Goal: Transaction & Acquisition: Purchase product/service

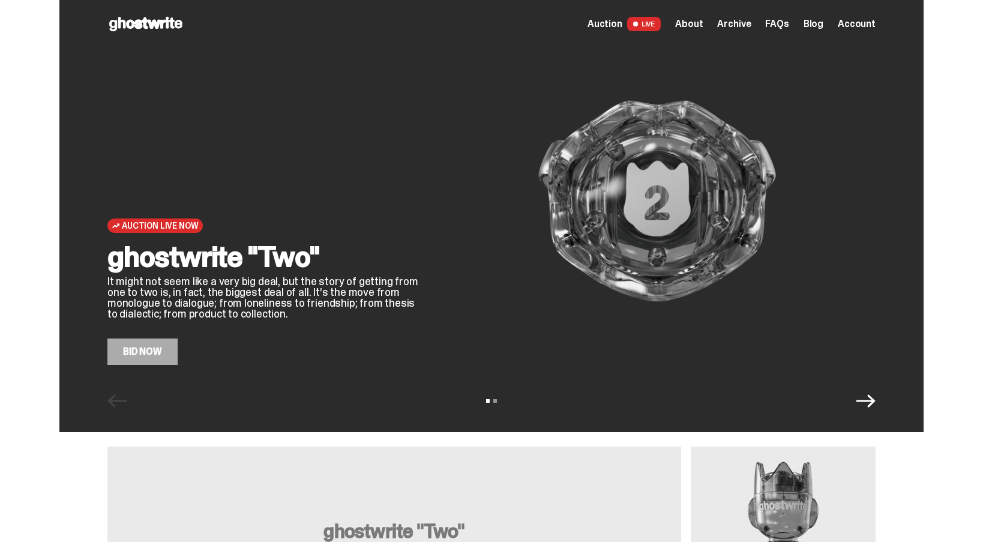
click at [847, 20] on span "Account" at bounding box center [857, 24] width 38 height 10
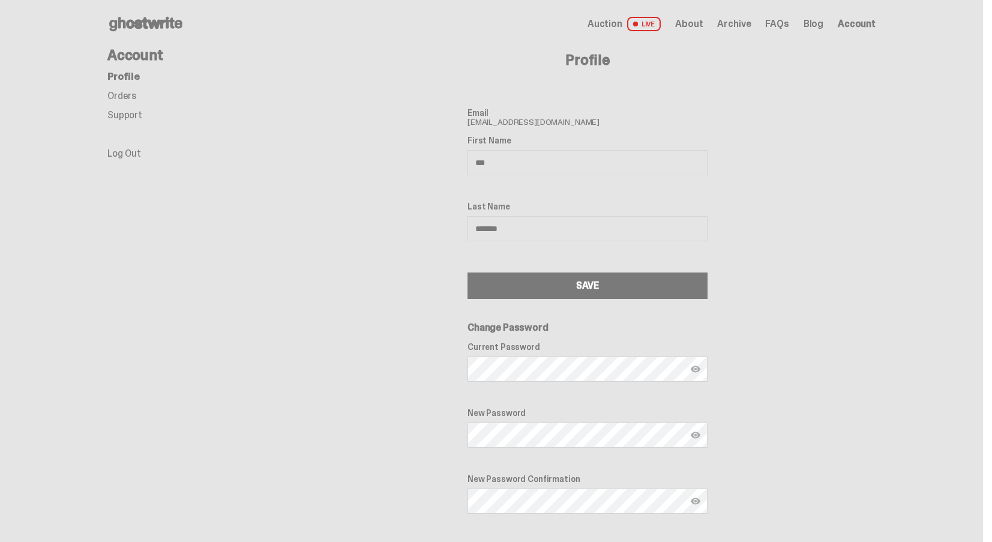
click at [136, 93] on link "Orders" at bounding box center [121, 95] width 29 height 13
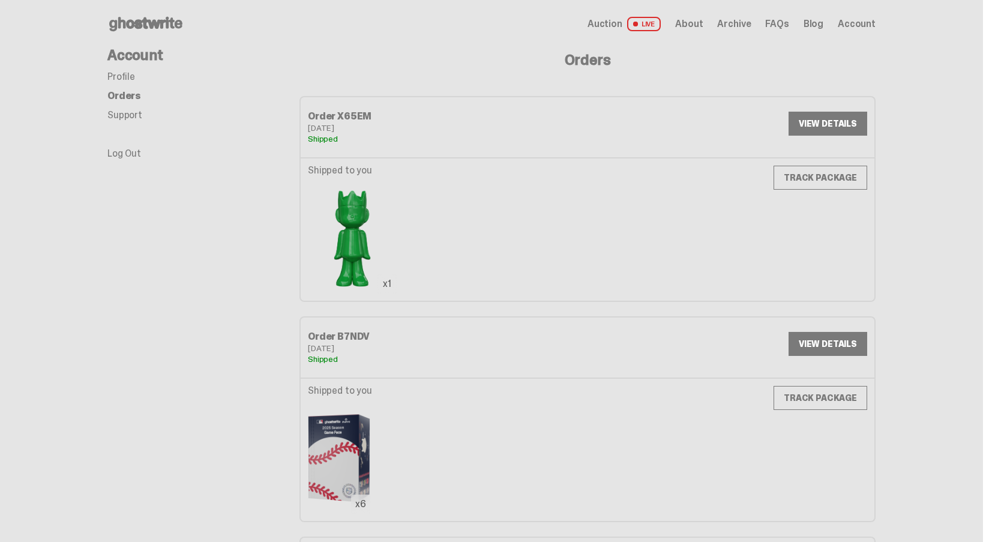
click at [618, 20] on span "Auction" at bounding box center [604, 24] width 35 height 10
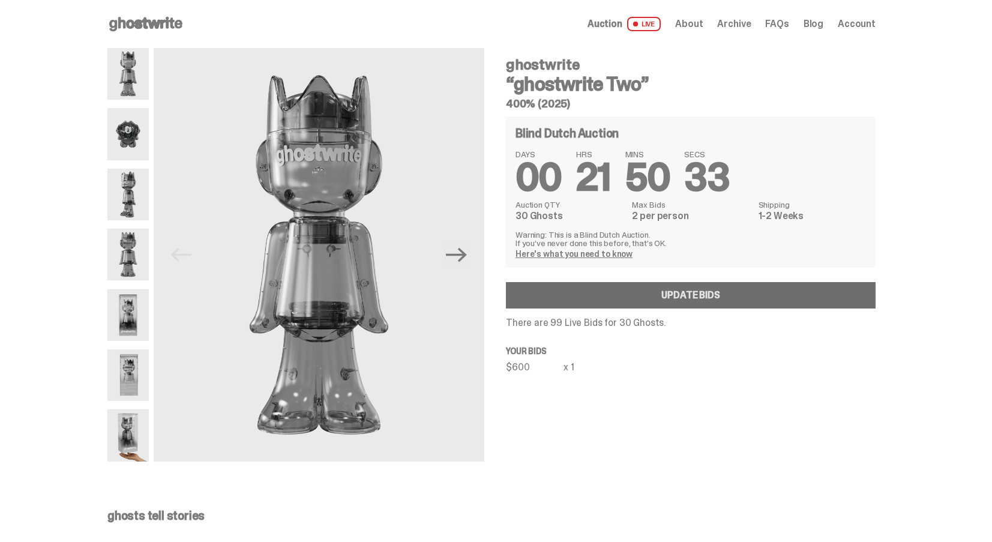
click at [721, 291] on link "Update Bids" at bounding box center [691, 295] width 370 height 26
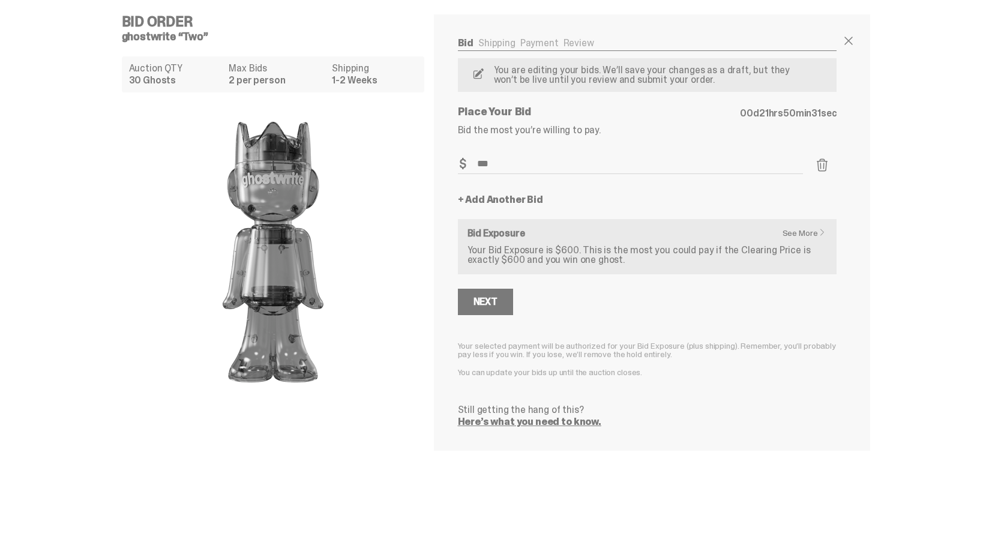
drag, startPoint x: 522, startPoint y: 164, endPoint x: 412, endPoint y: 157, distance: 110.0
click at [413, 157] on div "Bid Order ghostwrite “Two” Auction QTY 30 Ghosts Max Bids 2 per person Shipping…" at bounding box center [496, 232] width 768 height 465
type input "***"
click at [647, 115] on p "Place Your Bid" at bounding box center [598, 111] width 280 height 11
click at [493, 307] on div "Next" at bounding box center [485, 302] width 24 height 10
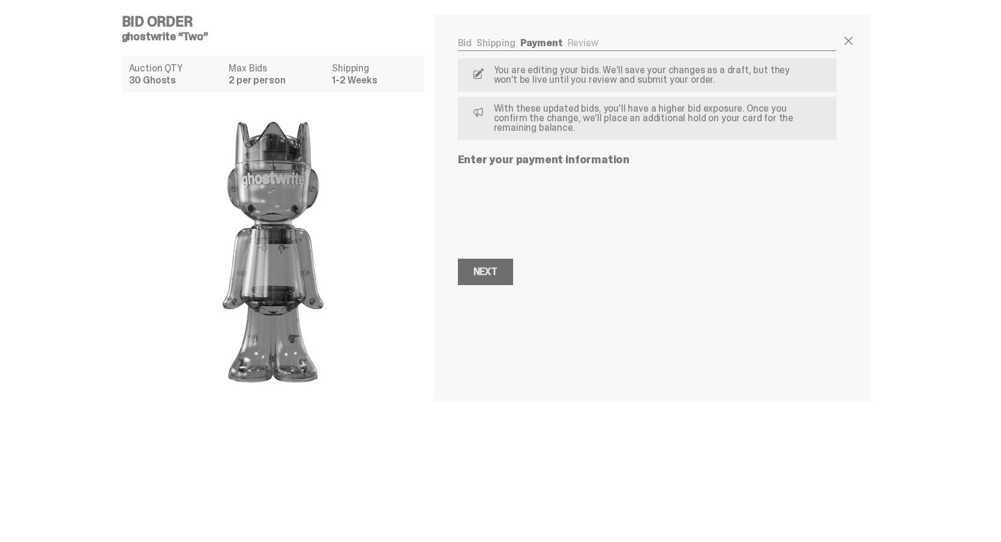
click at [490, 272] on div "Next" at bounding box center [485, 272] width 24 height 10
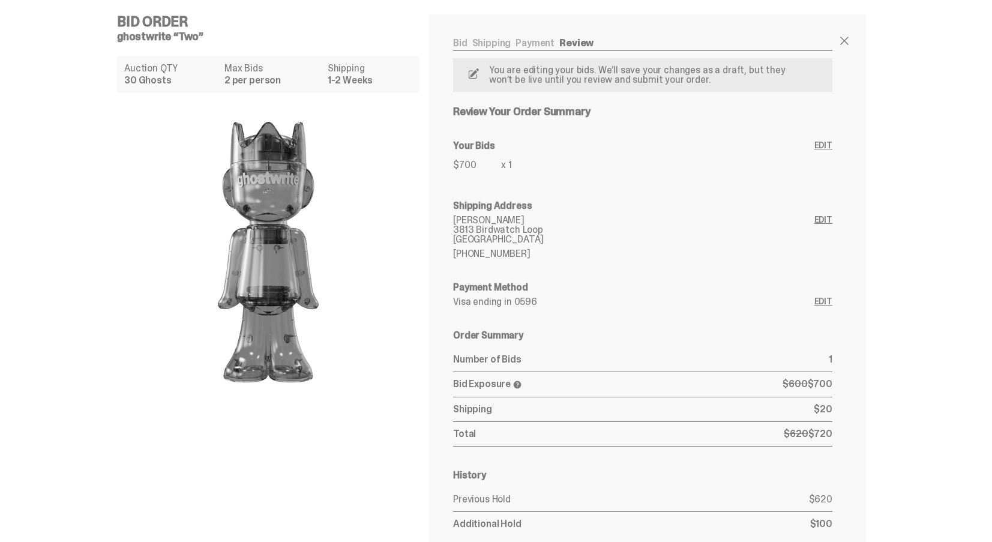
click at [825, 141] on link "Edit" at bounding box center [823, 159] width 18 height 36
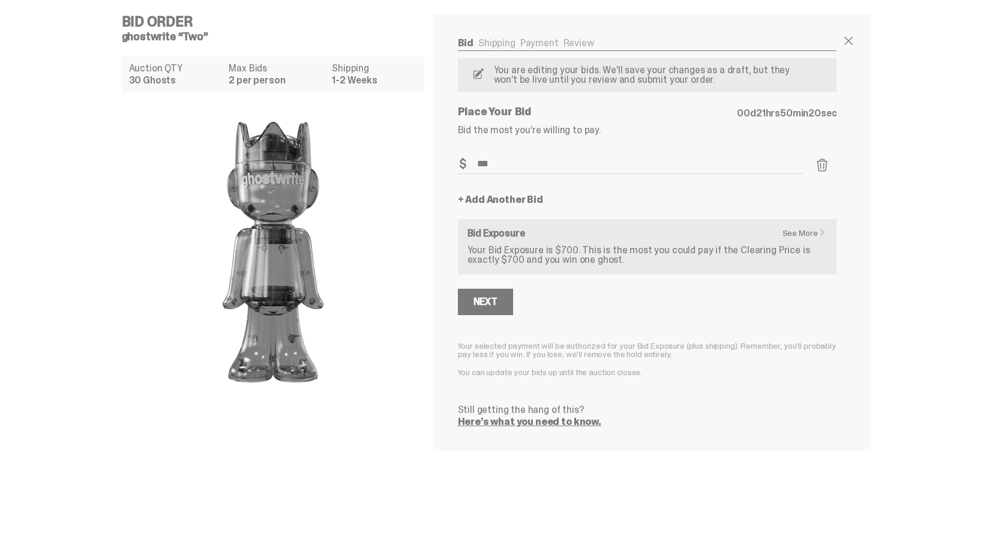
click at [644, 205] on form "Bid Amount $ *** Bid Quantity Qty * + Add Another Bid See More Bid Exposure You…" at bounding box center [647, 290] width 379 height 272
click at [490, 196] on link "+ Add Another Bid" at bounding box center [500, 200] width 85 height 10
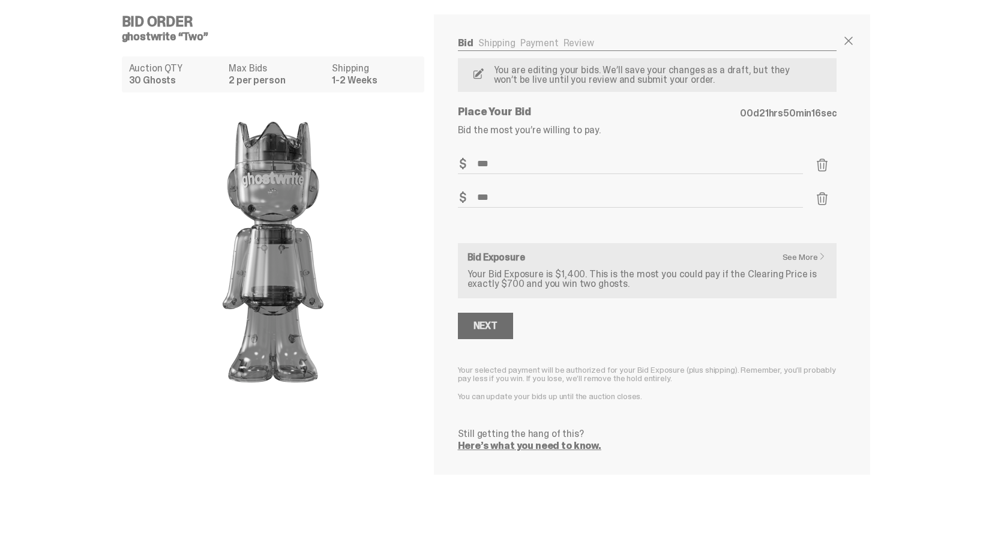
type input "***"
click at [490, 322] on div "Next" at bounding box center [485, 326] width 24 height 10
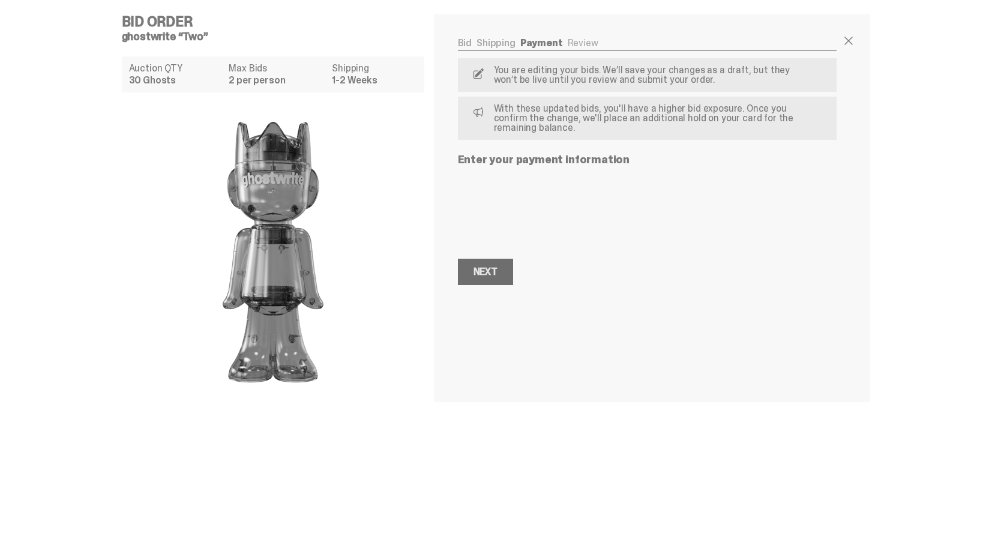
click at [490, 270] on div "Next" at bounding box center [485, 272] width 24 height 10
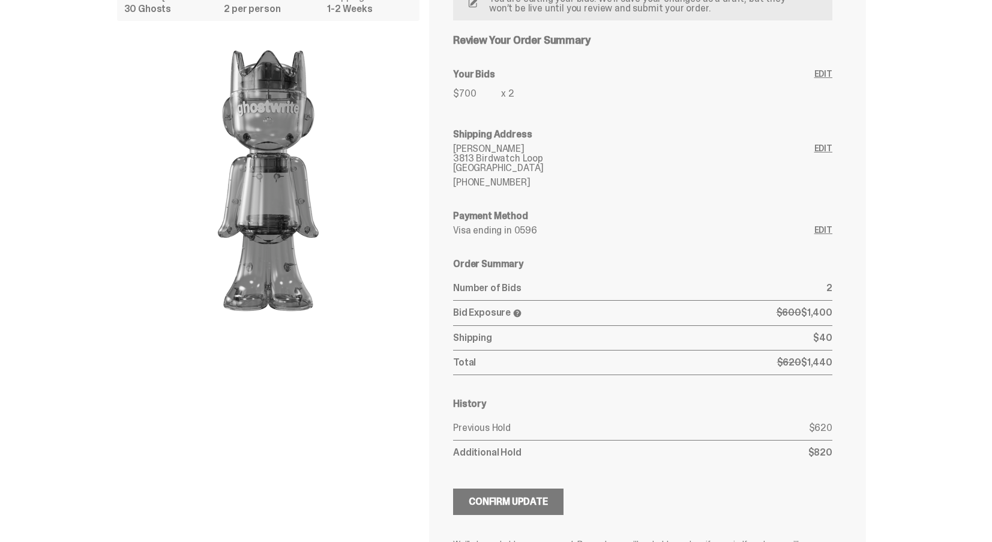
scroll to position [174, 0]
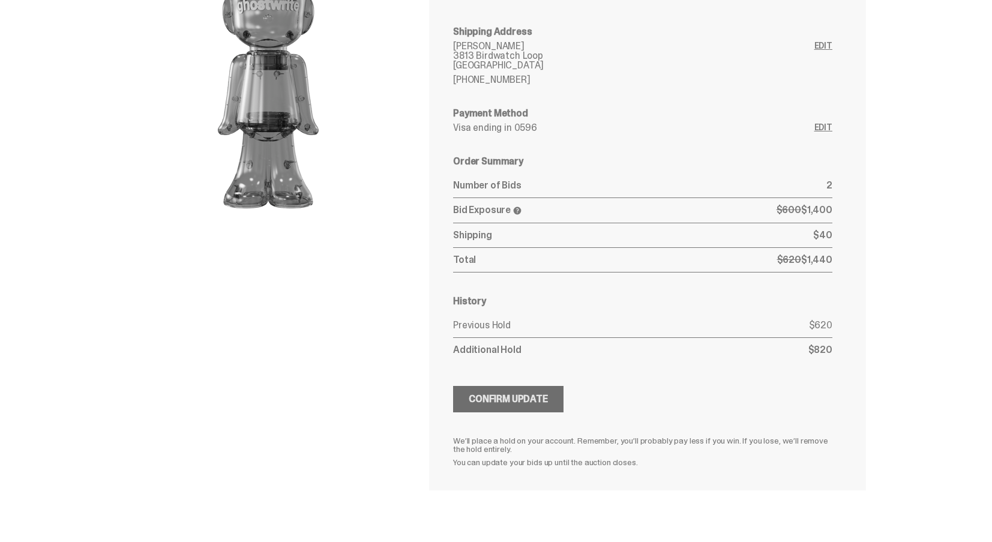
click at [551, 387] on button "Submitting Bids Confirm Update" at bounding box center [508, 399] width 110 height 26
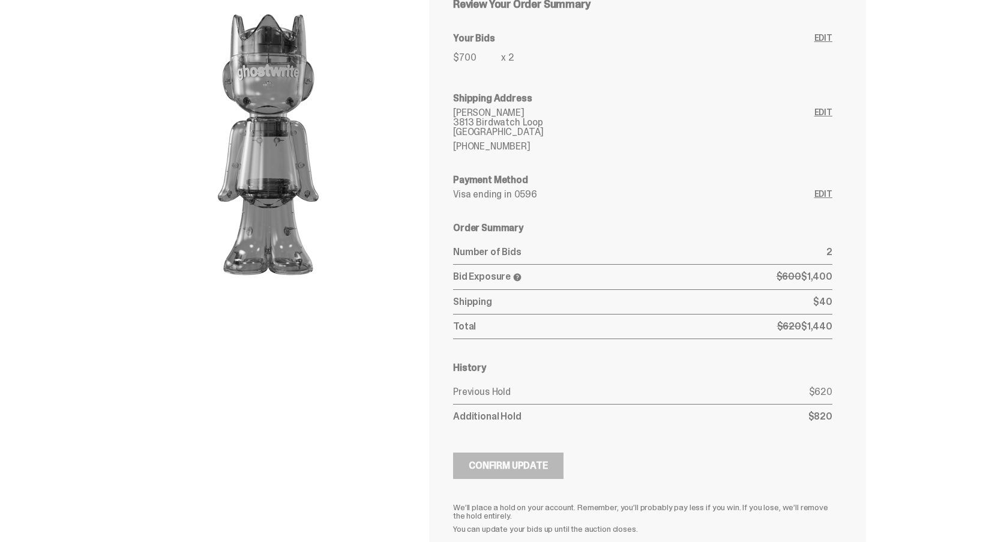
scroll to position [0, 0]
